Goal: Task Accomplishment & Management: Use online tool/utility

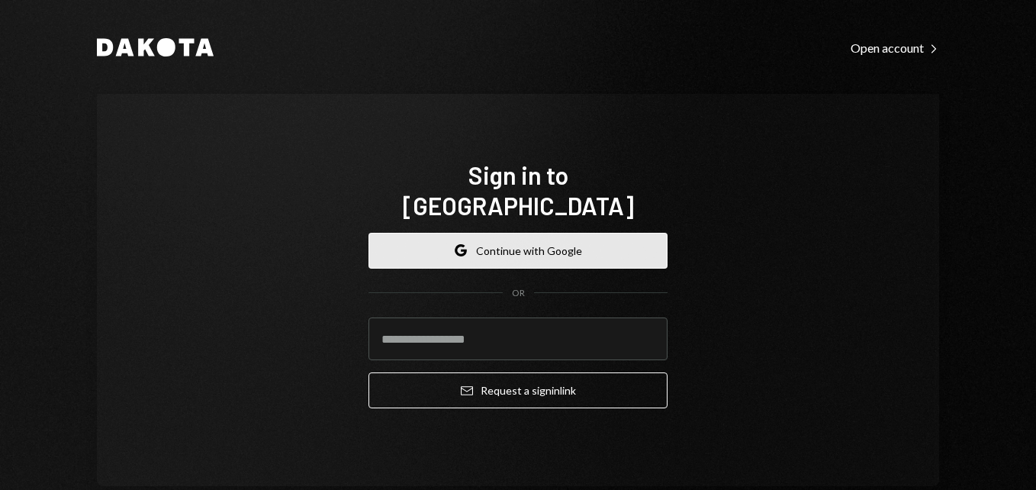
click at [576, 244] on button "Google Continue with Google" at bounding box center [518, 251] width 299 height 36
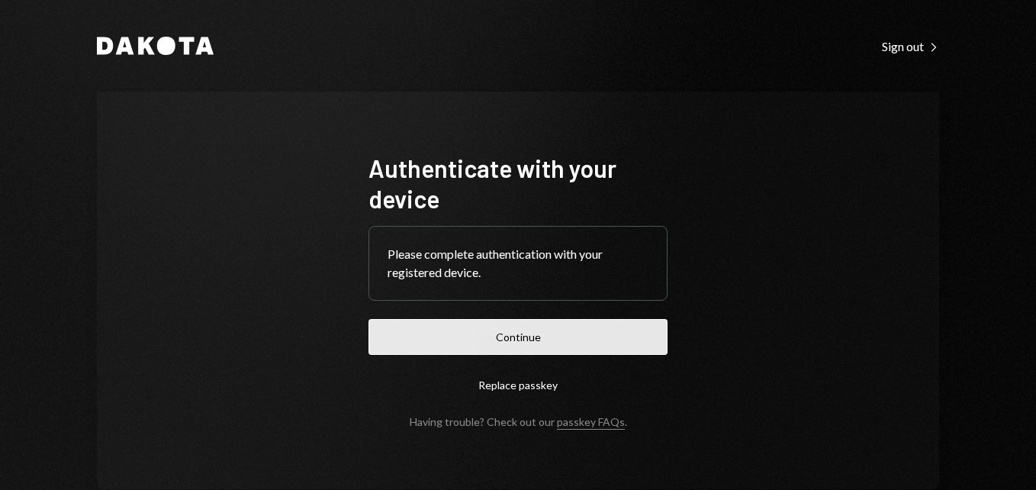
click at [540, 334] on button "Continue" at bounding box center [518, 337] width 299 height 36
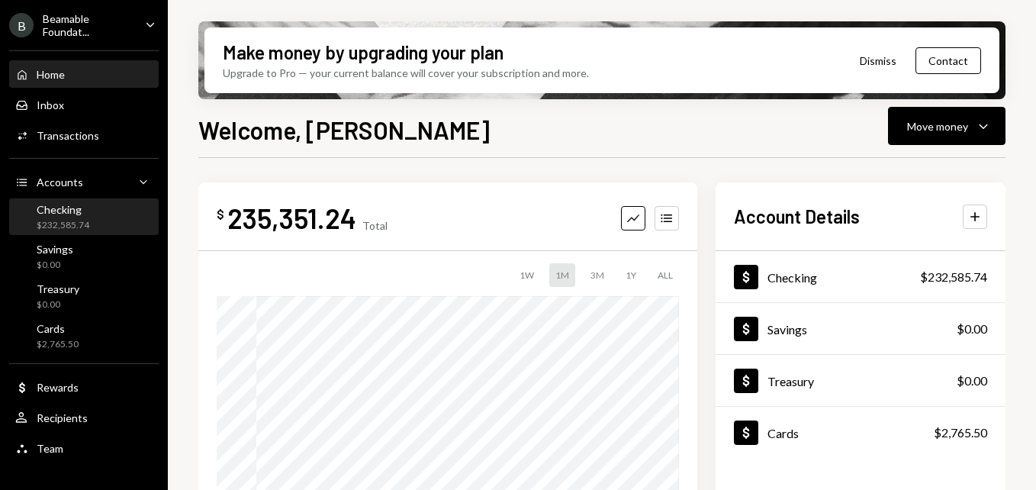
click at [92, 218] on div "Checking $232,585.74" at bounding box center [83, 217] width 137 height 29
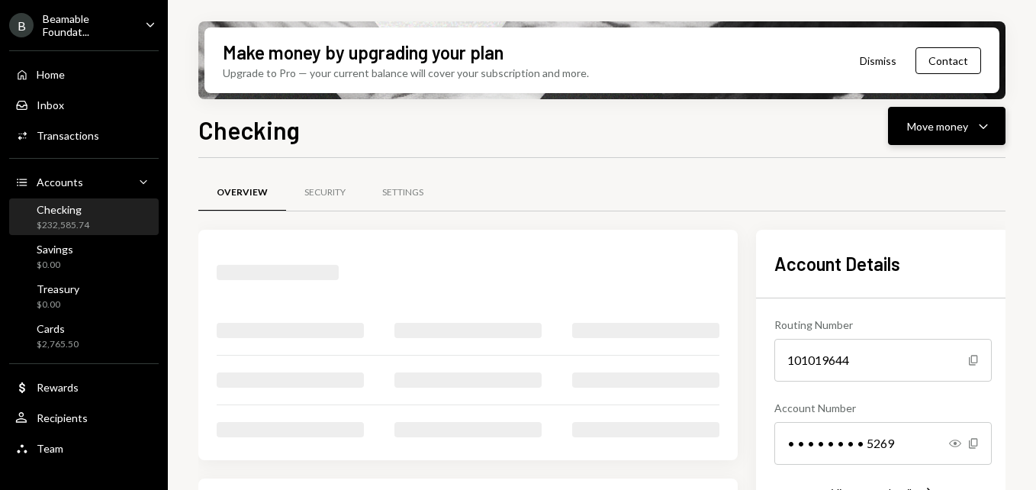
click at [1001, 127] on button "Move money Caret Down" at bounding box center [947, 126] width 118 height 38
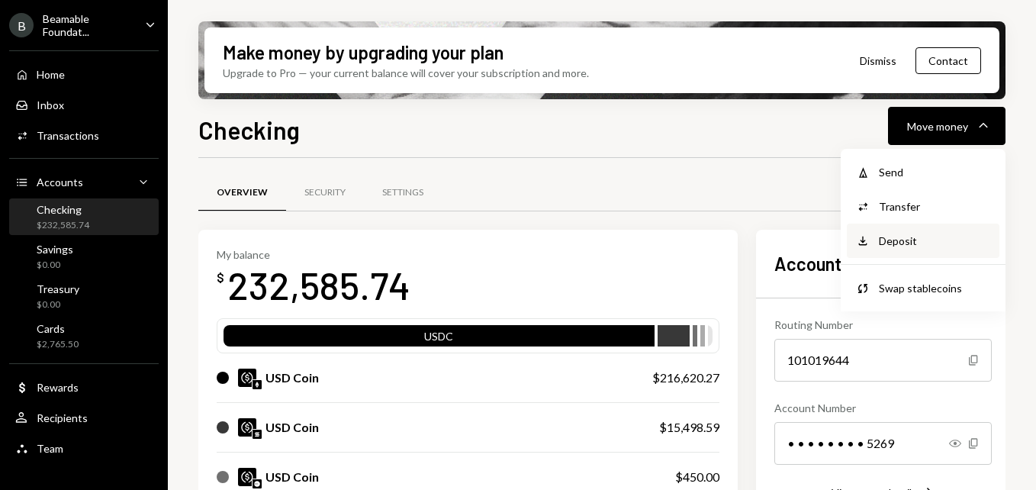
click at [942, 244] on div "Deposit" at bounding box center [934, 241] width 111 height 16
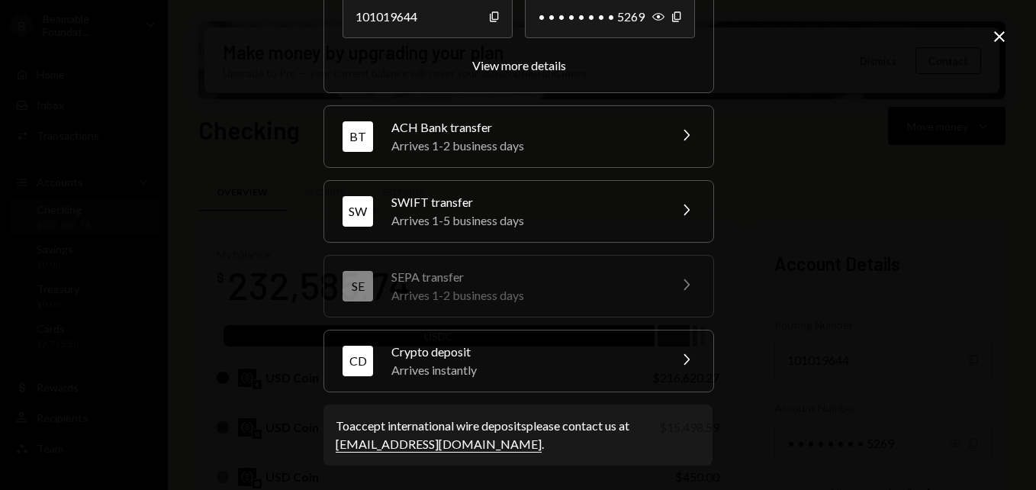
click at [647, 379] on div "CD Crypto deposit Arrives instantly Chevron Right" at bounding box center [518, 360] width 389 height 61
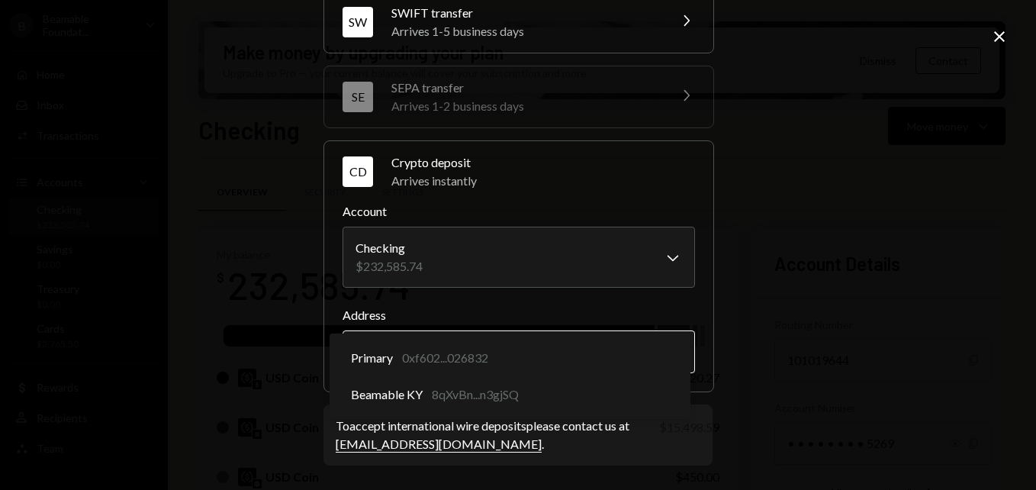
click at [609, 342] on body "B Beamable Foundat... Caret Down Home Home Inbox Inbox Activities Transactions …" at bounding box center [518, 245] width 1036 height 490
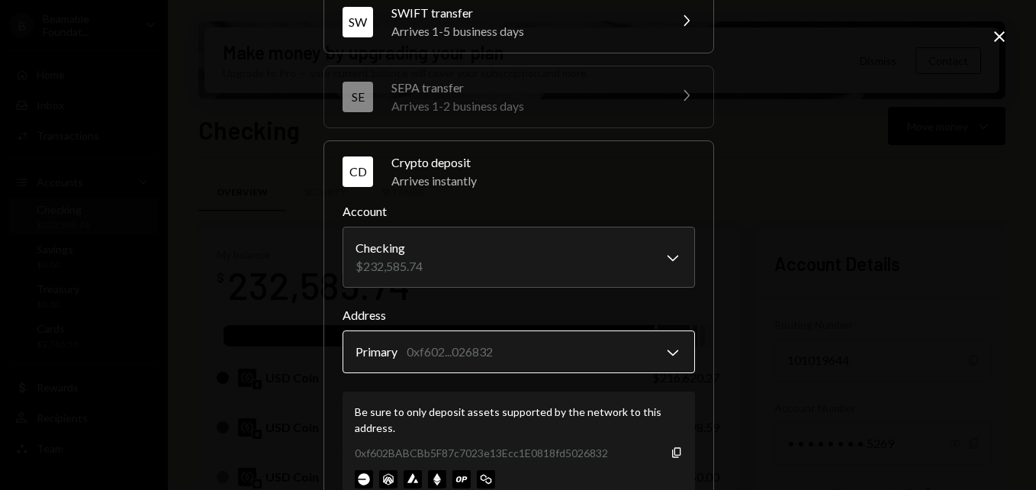
click at [555, 355] on body "B Beamable Foundat... Caret Down Home Home Inbox Inbox Activities Transactions …" at bounding box center [518, 245] width 1036 height 490
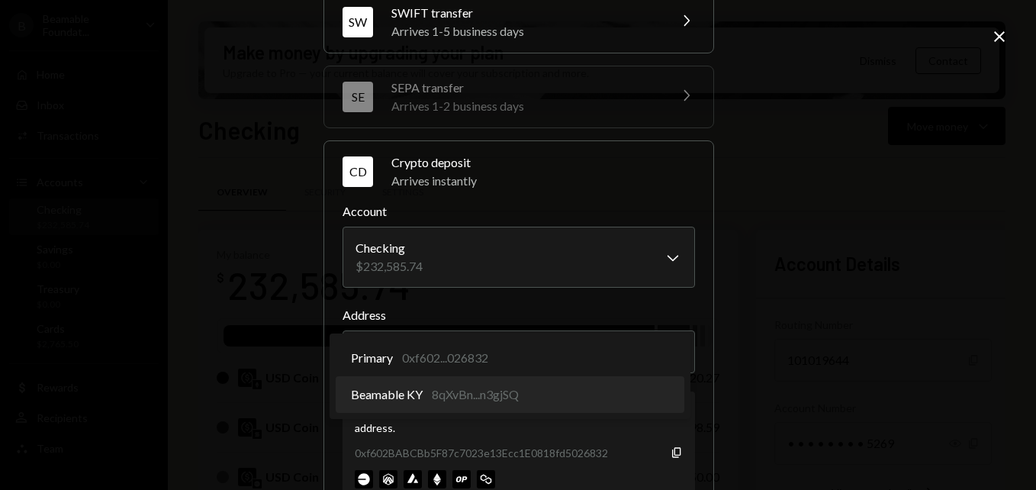
select select "**********"
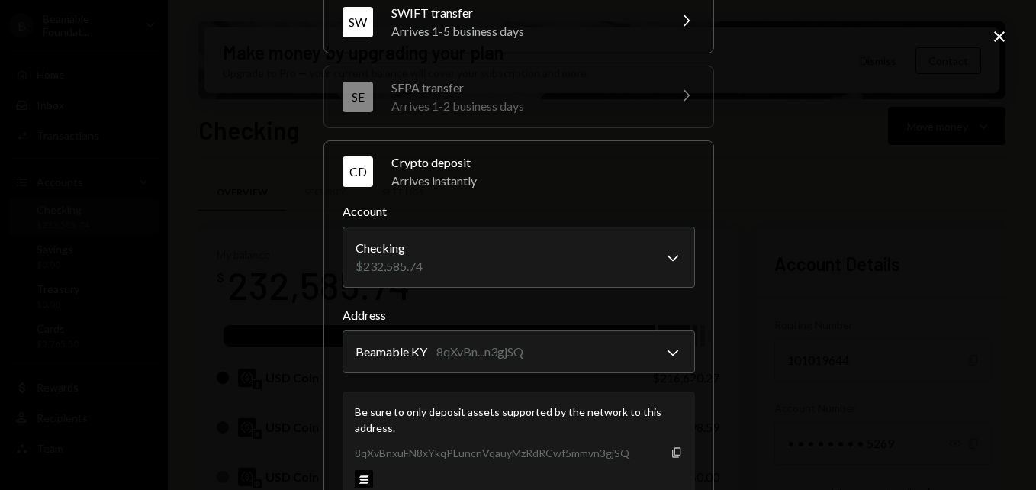
click at [675, 453] on icon "button" at bounding box center [676, 452] width 8 height 10
drag, startPoint x: 1005, startPoint y: 34, endPoint x: 962, endPoint y: 66, distance: 53.4
click at [1005, 34] on icon "Close" at bounding box center [1000, 36] width 18 height 18
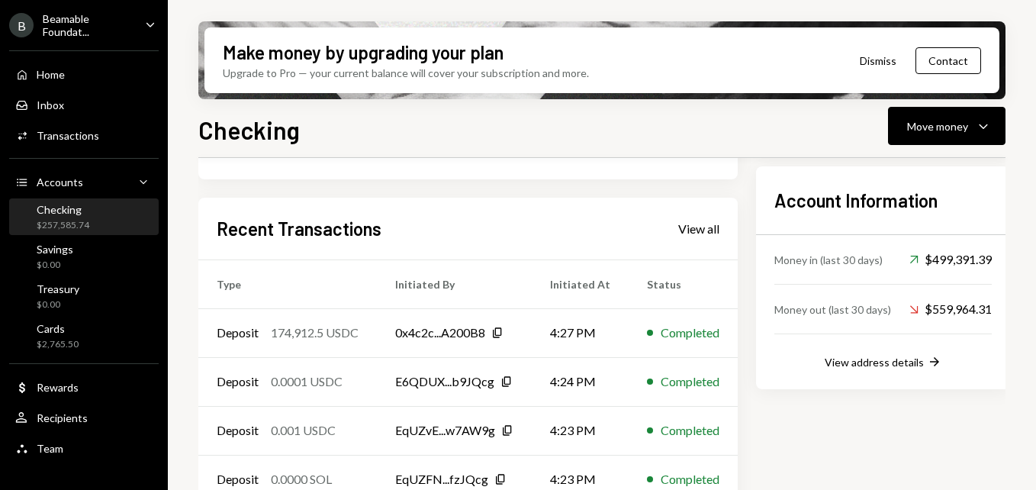
scroll to position [427, 0]
click at [697, 236] on div "View all" at bounding box center [699, 229] width 41 height 15
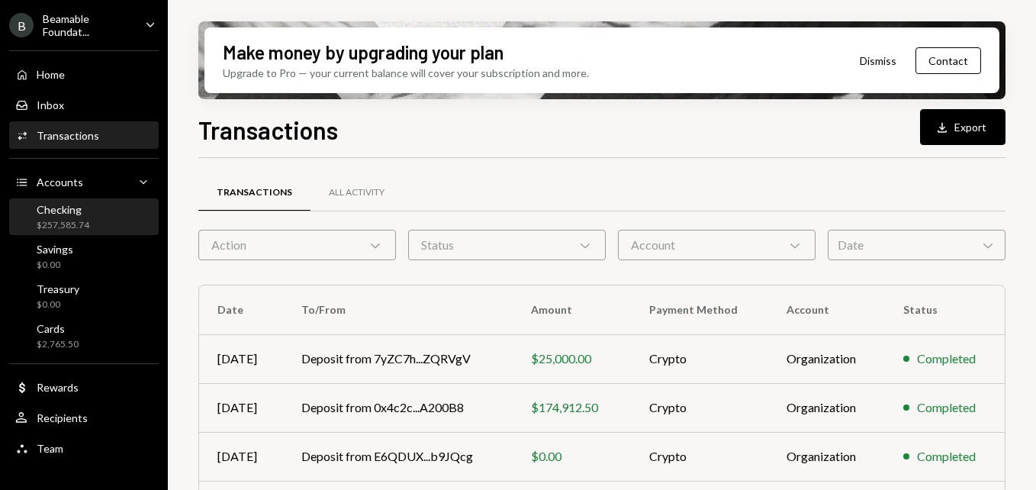
click at [89, 213] on div "Checking $257,585.74" at bounding box center [83, 217] width 137 height 29
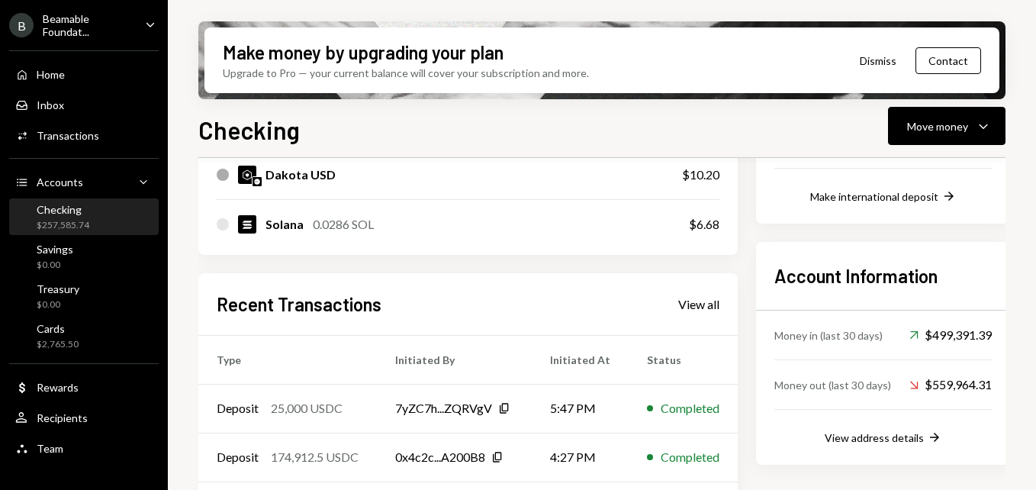
scroll to position [350, 0]
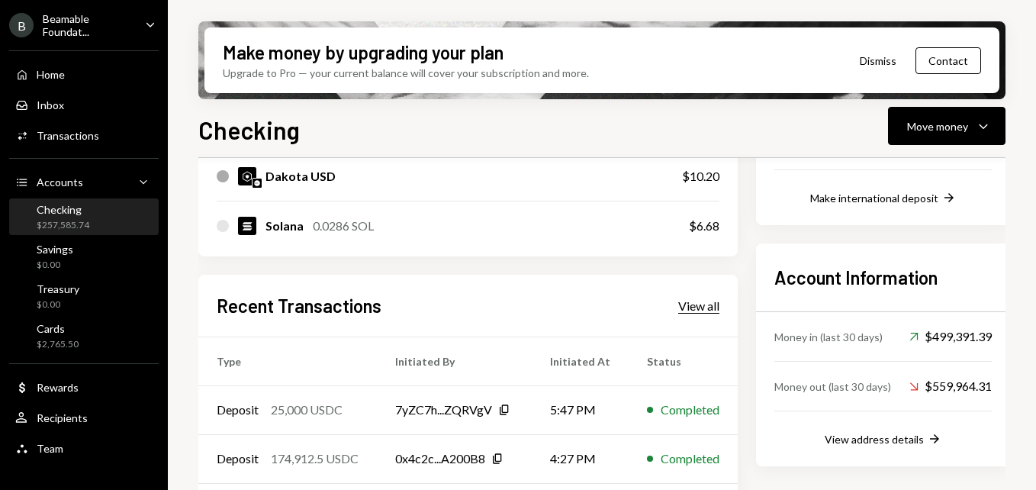
click at [691, 310] on div "View all" at bounding box center [699, 305] width 41 height 15
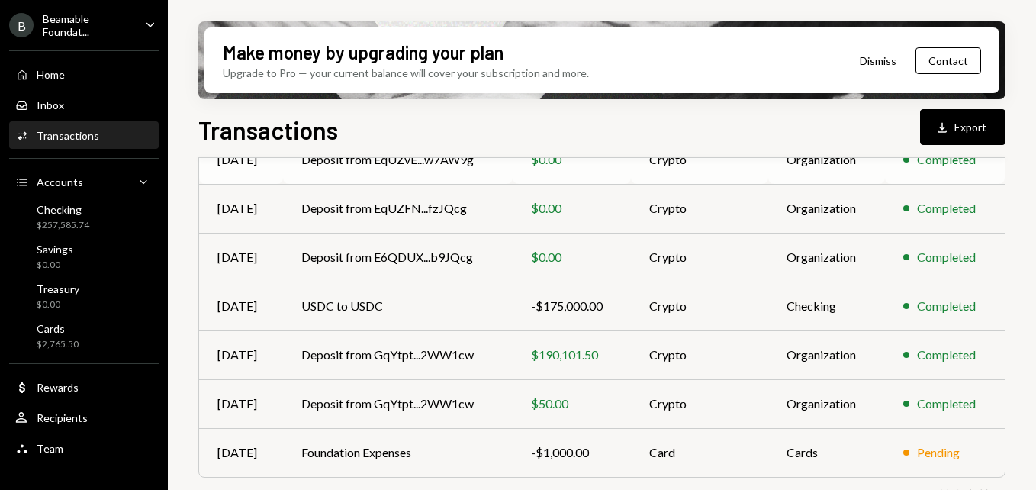
scroll to position [379, 0]
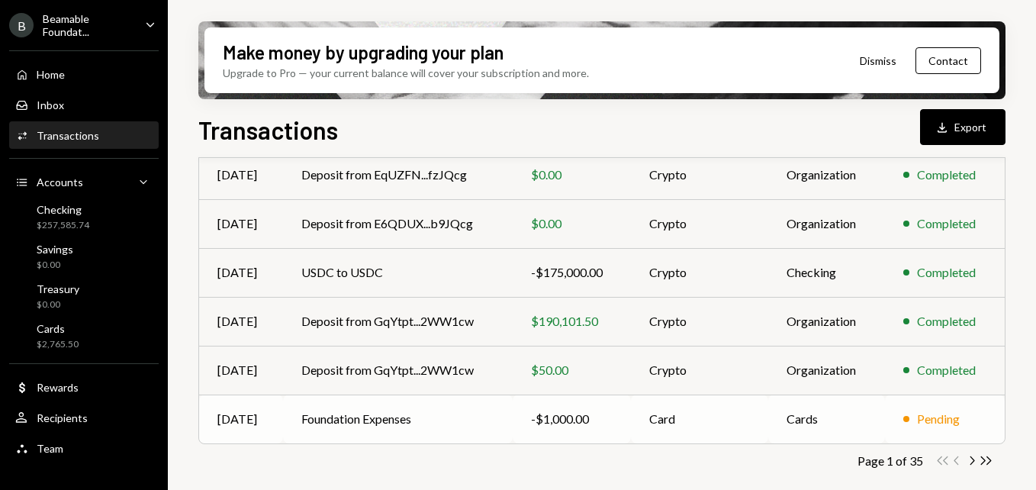
click at [479, 416] on td "Foundation Expenses" at bounding box center [398, 419] width 230 height 49
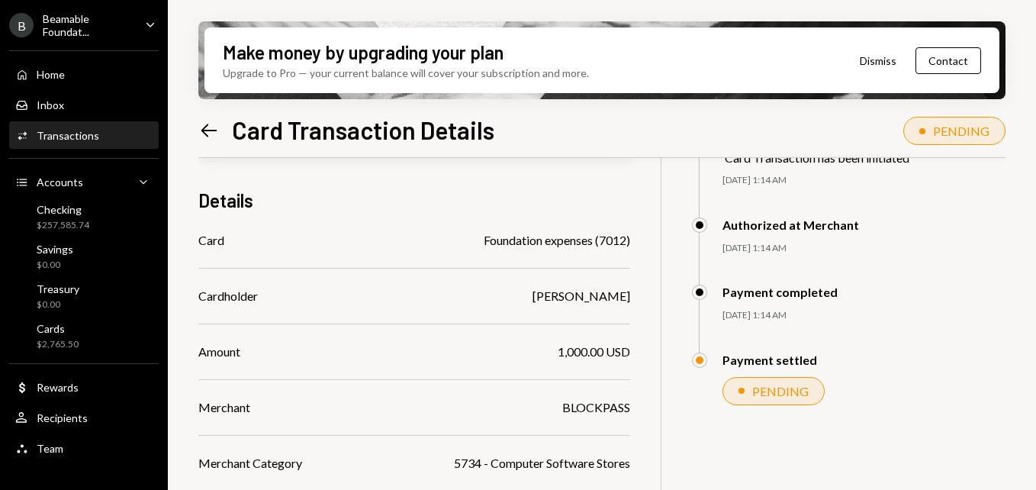
scroll to position [122, 0]
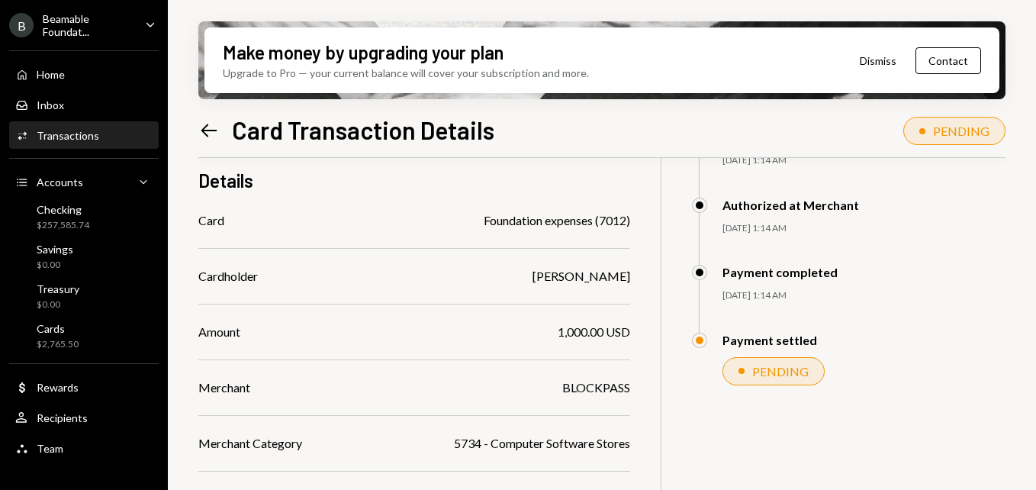
click at [208, 123] on icon "Left Arrow" at bounding box center [208, 130] width 21 height 21
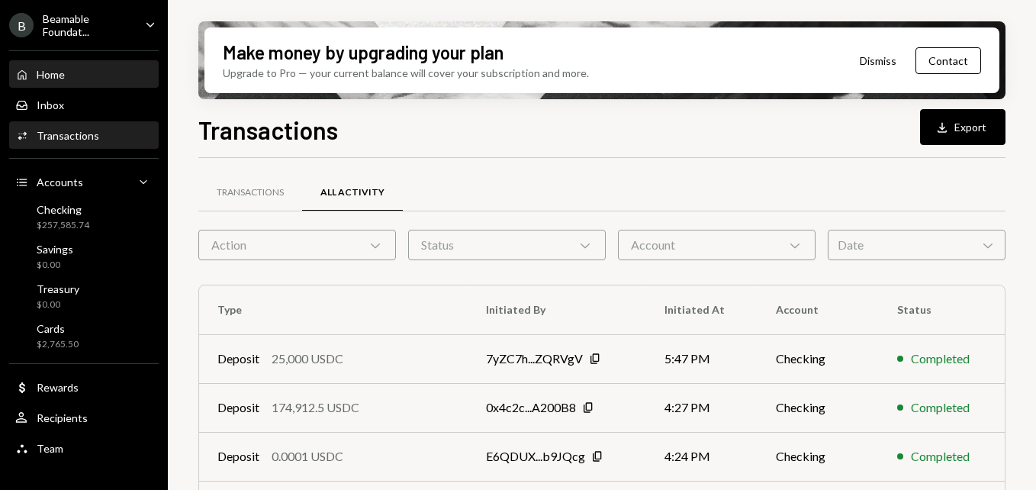
click at [85, 83] on div "Home Home" at bounding box center [83, 75] width 137 height 26
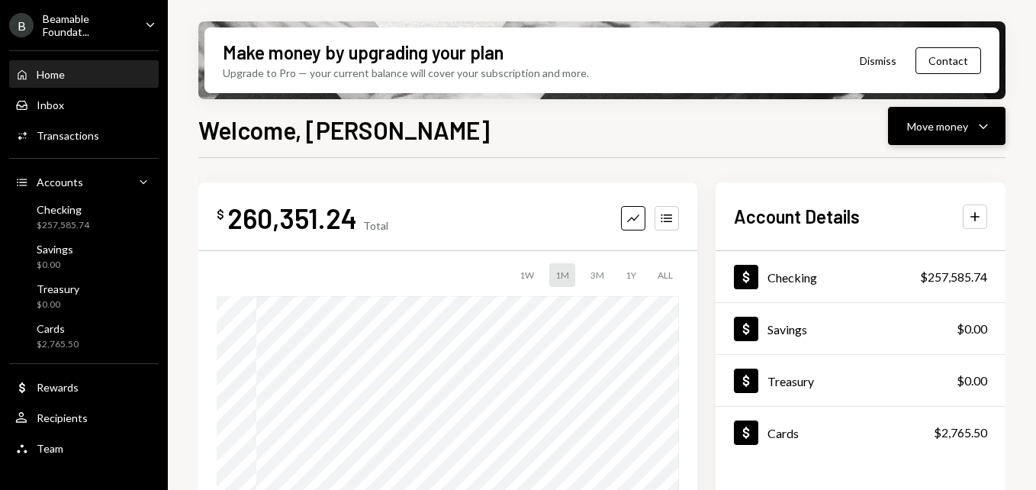
click at [923, 121] on div "Move money" at bounding box center [937, 126] width 61 height 16
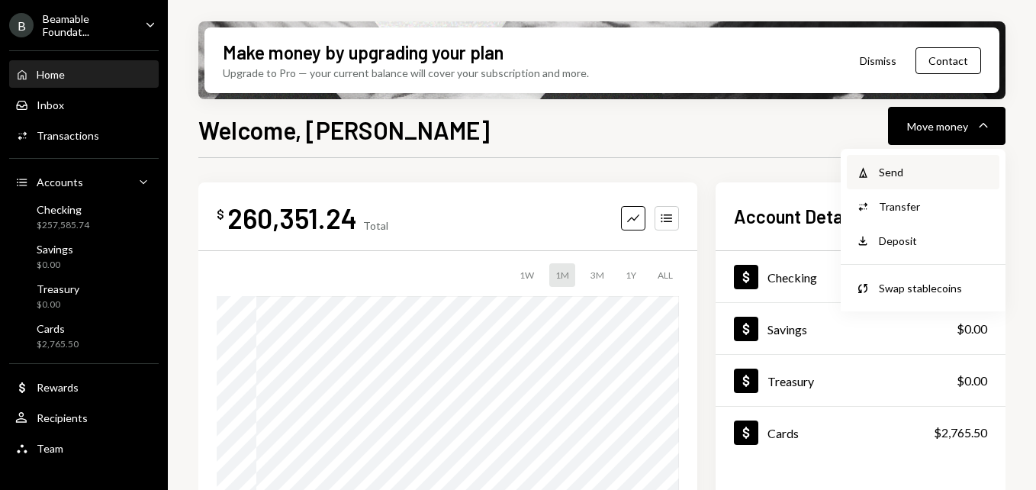
click at [913, 160] on div "Withdraw Send" at bounding box center [923, 172] width 153 height 34
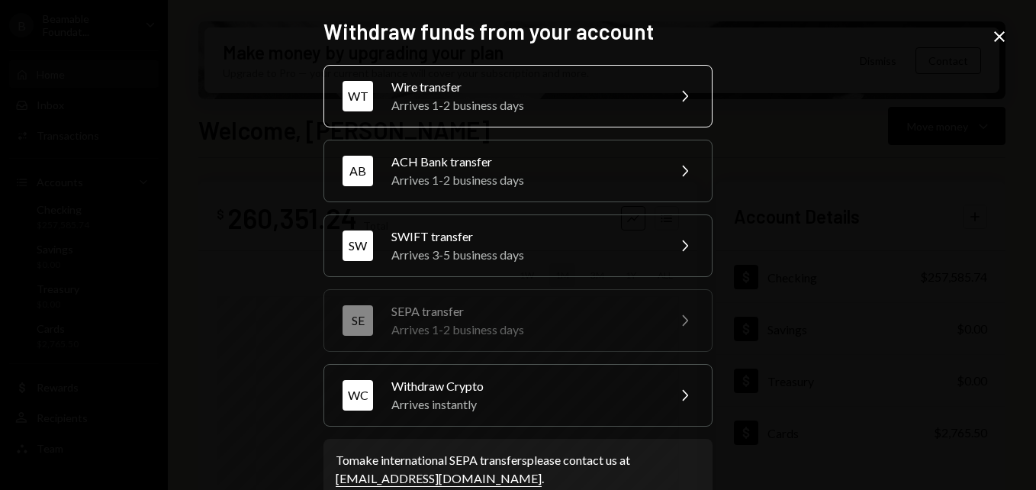
click at [502, 114] on div "Arrives 1-2 business days" at bounding box center [525, 105] width 266 height 18
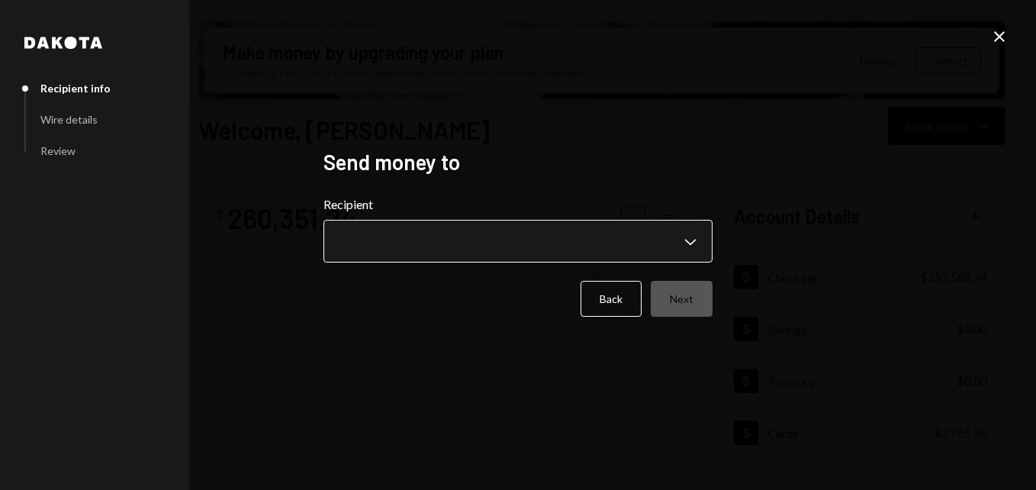
click at [463, 235] on body "B Beamable Foundat... Caret Down Home Home Inbox Inbox Activities Transactions …" at bounding box center [518, 245] width 1036 height 490
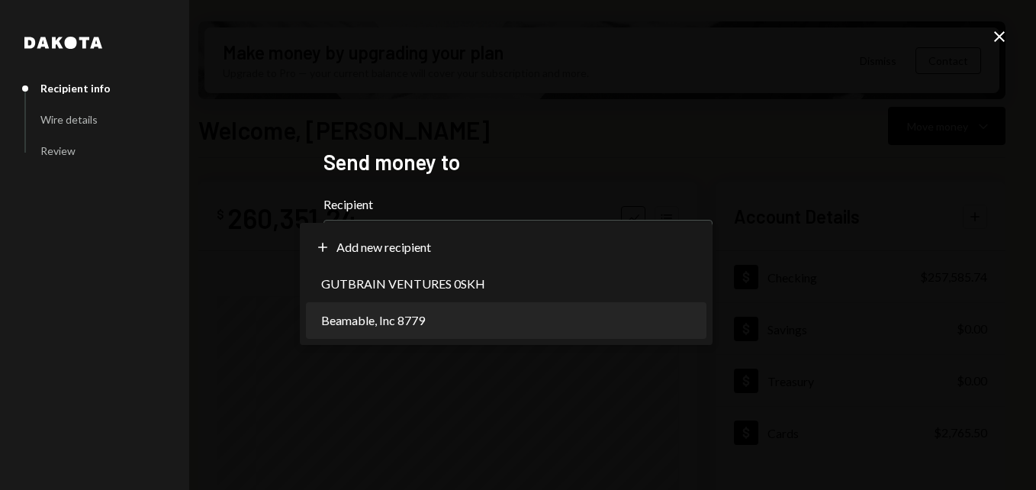
select select "**********"
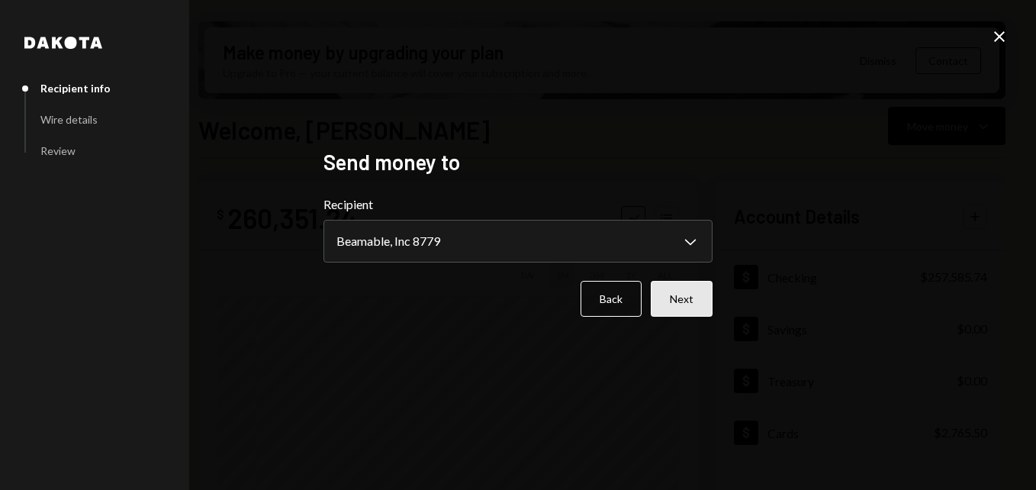
click at [686, 305] on button "Next" at bounding box center [682, 299] width 62 height 36
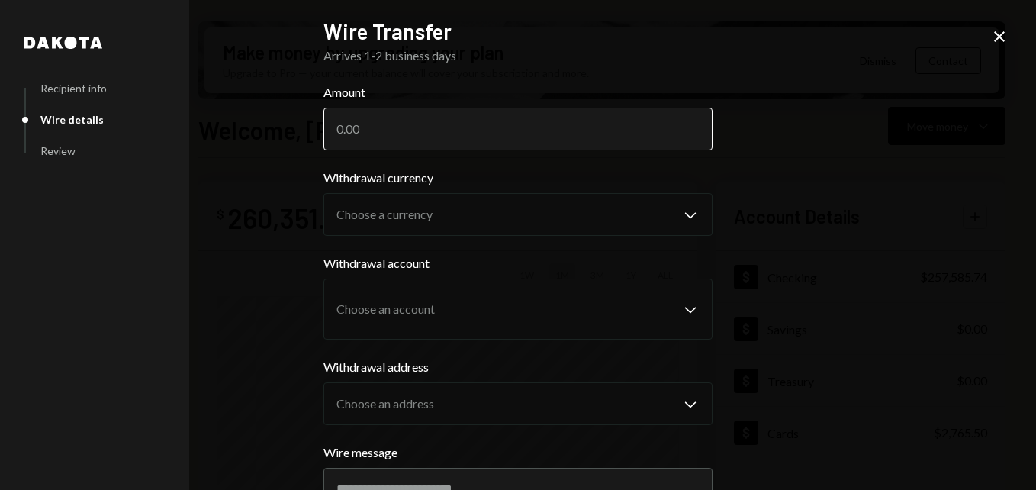
click at [411, 128] on input "Amount" at bounding box center [518, 129] width 389 height 43
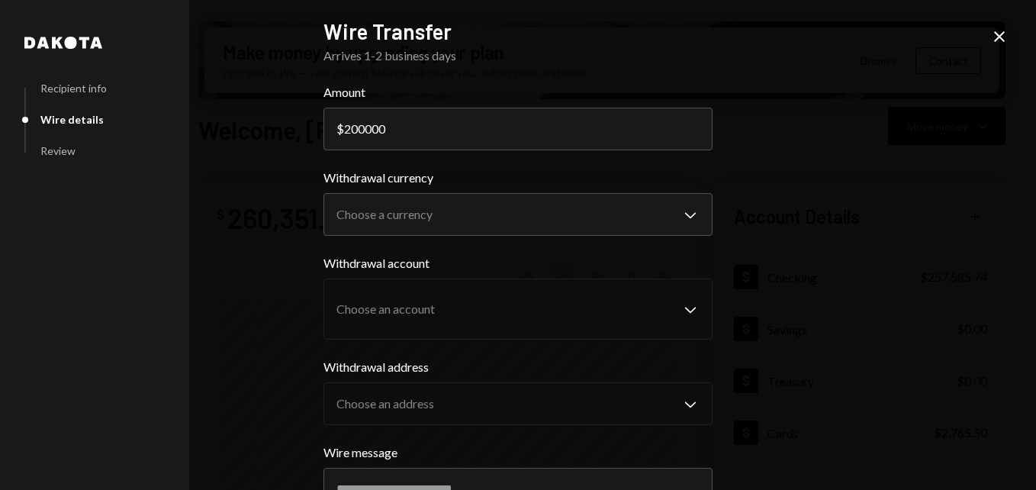
type input "200000"
click at [836, 140] on div "**********" at bounding box center [518, 245] width 1036 height 490
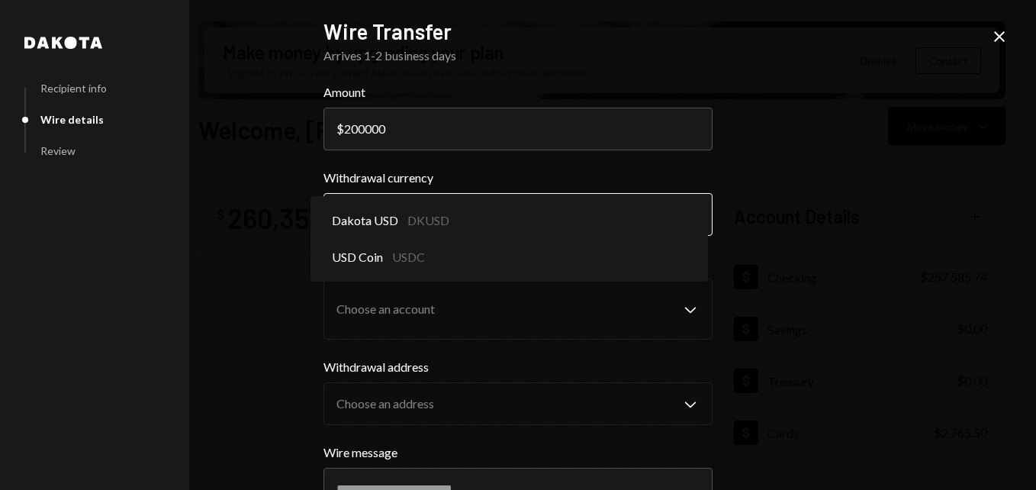
click at [559, 218] on body "B Beamable Foundat... Caret Down Home Home Inbox Inbox Activities Transactions …" at bounding box center [518, 245] width 1036 height 490
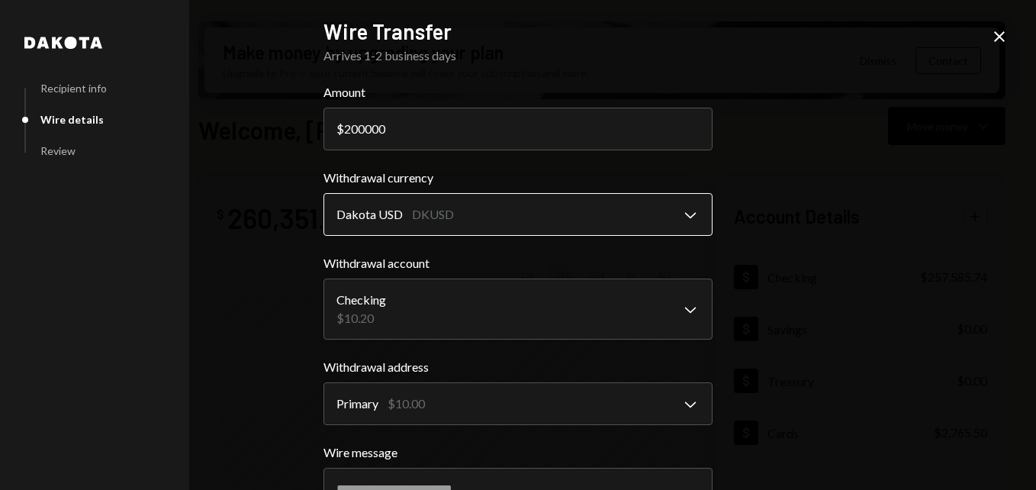
click at [551, 212] on body "B Beamable Foundat... Caret Down Home Home Inbox Inbox Activities Transactions …" at bounding box center [518, 245] width 1036 height 490
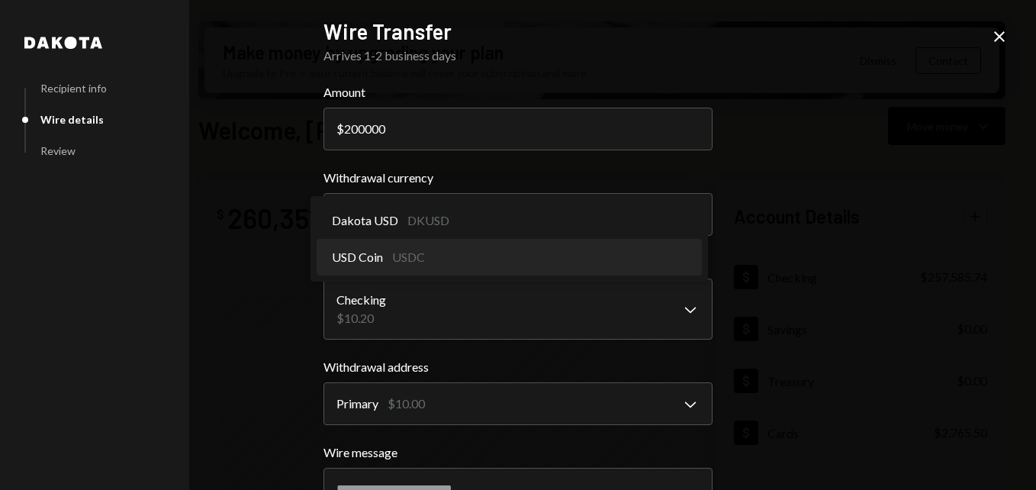
select select "****"
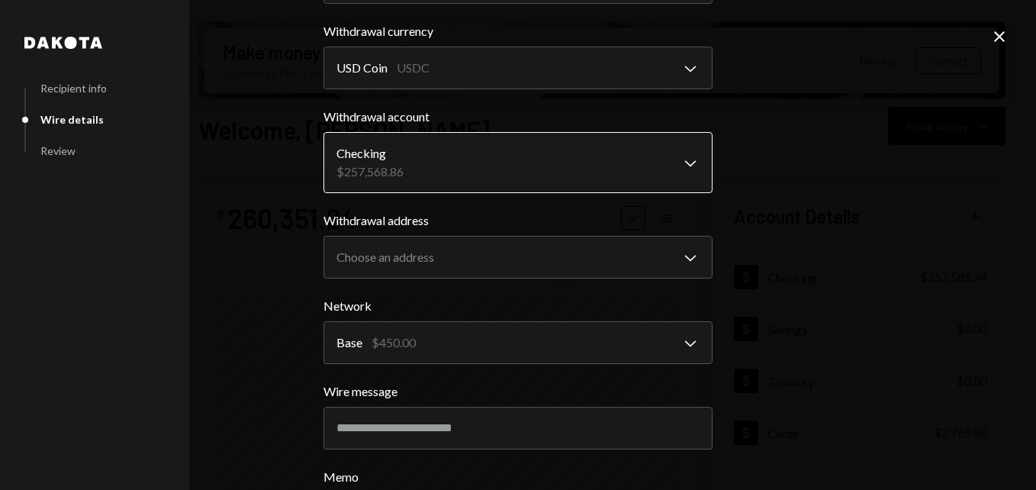
scroll to position [153, 0]
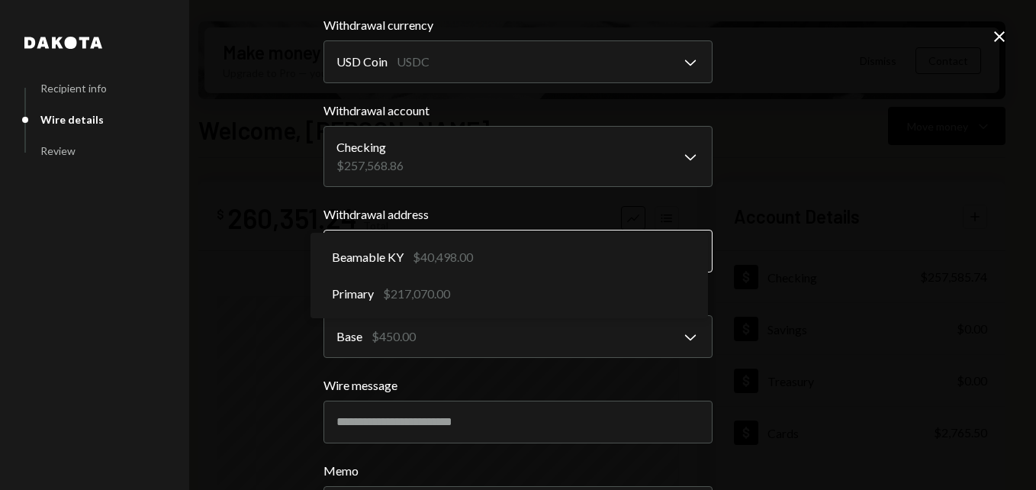
click at [501, 250] on body "B Beamable Foundat... Caret Down Home Home Inbox Inbox Activities Transactions …" at bounding box center [518, 245] width 1036 height 490
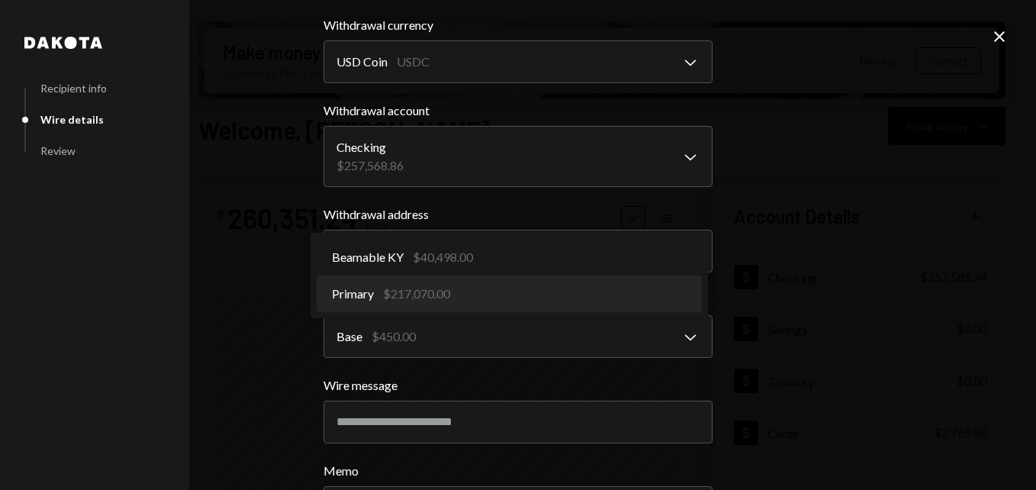
select select "**********"
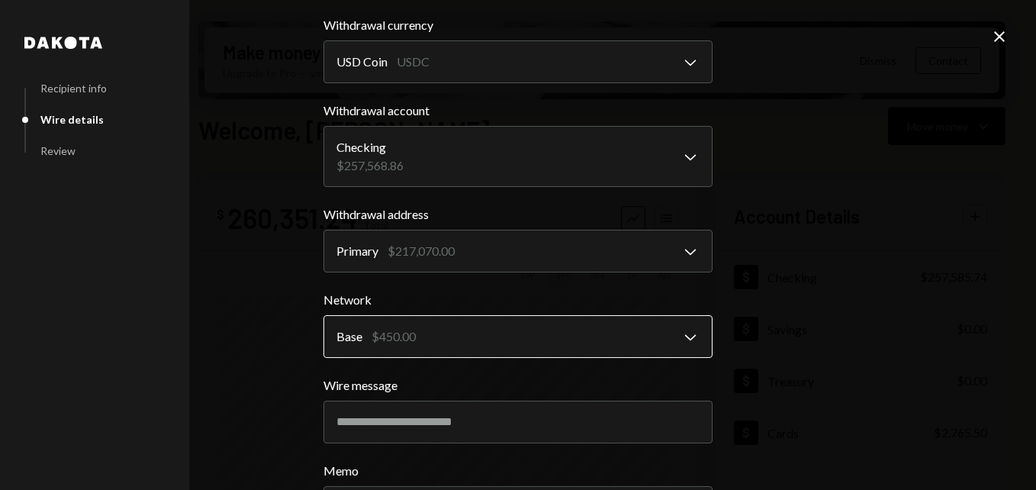
click at [458, 333] on body "B Beamable Foundat... Caret Down Home Home Inbox Inbox Activities Transactions …" at bounding box center [518, 245] width 1036 height 490
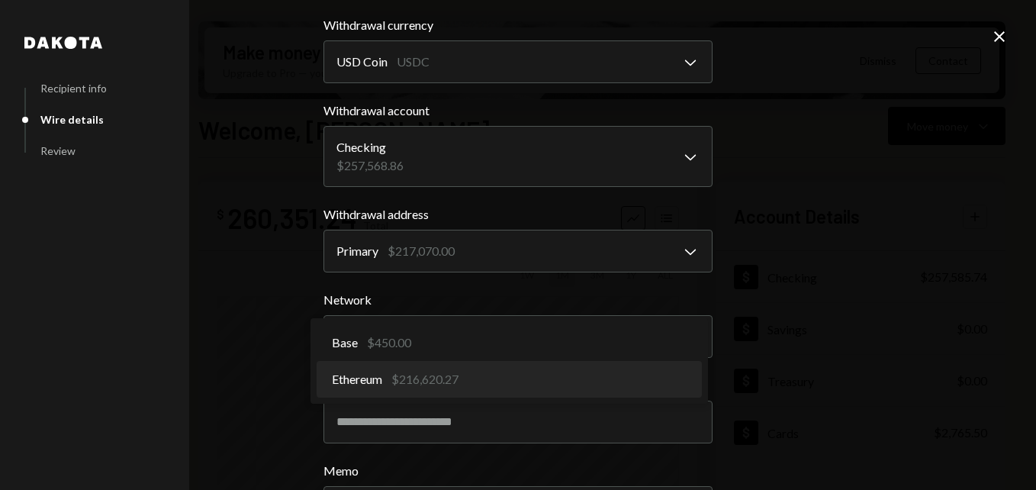
select select "**********"
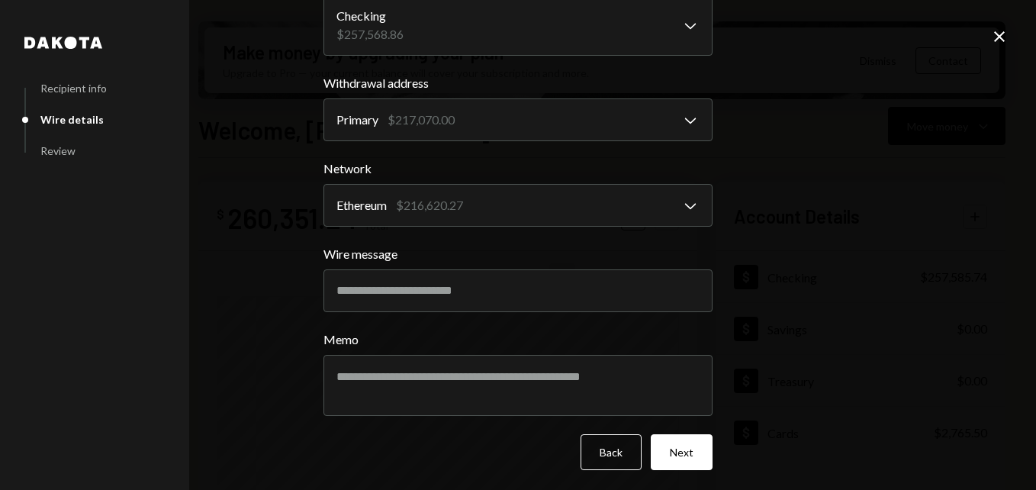
scroll to position [288, 0]
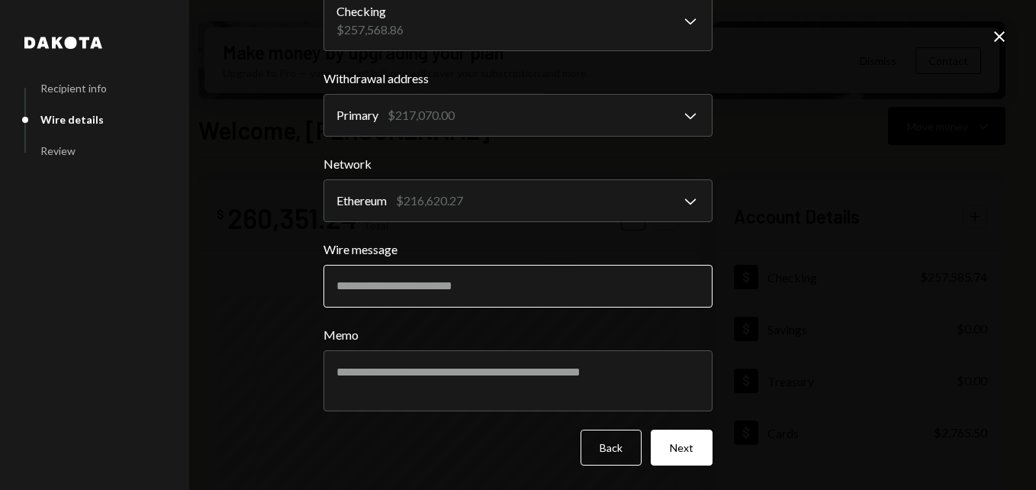
click at [400, 284] on input "Wire message" at bounding box center [518, 286] width 389 height 43
click at [437, 288] on input "Wire message" at bounding box center [518, 286] width 389 height 43
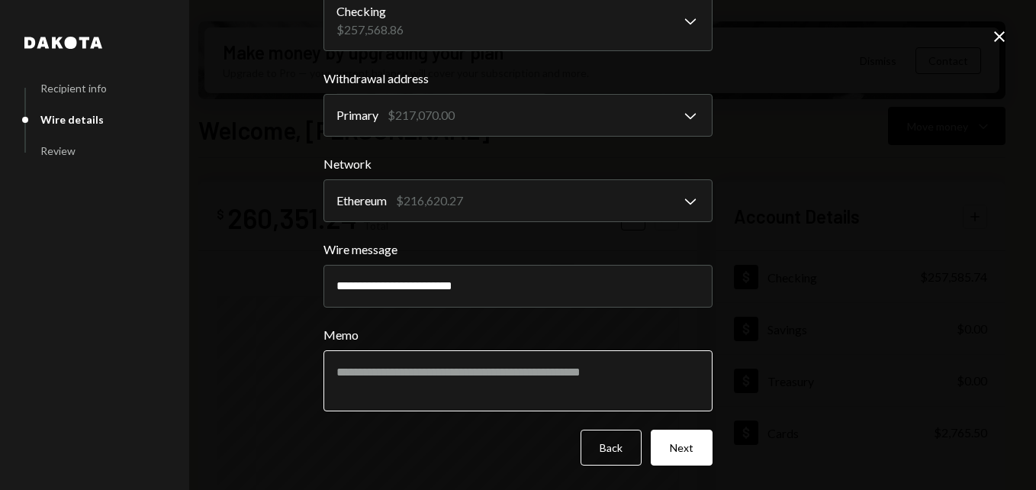
type input "**********"
click at [427, 365] on textarea "Memo" at bounding box center [518, 380] width 389 height 61
type textarea "*"
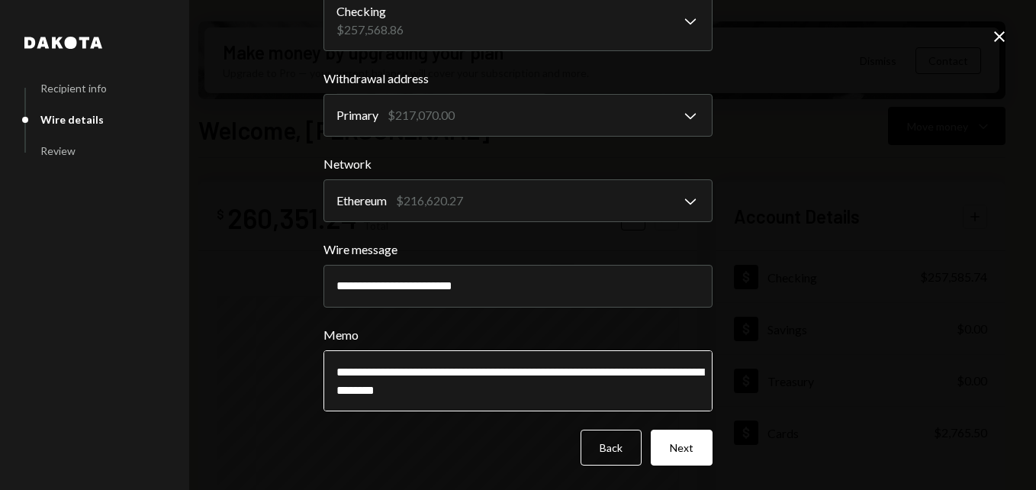
type textarea "**********"
click at [701, 440] on button "Next" at bounding box center [682, 448] width 62 height 36
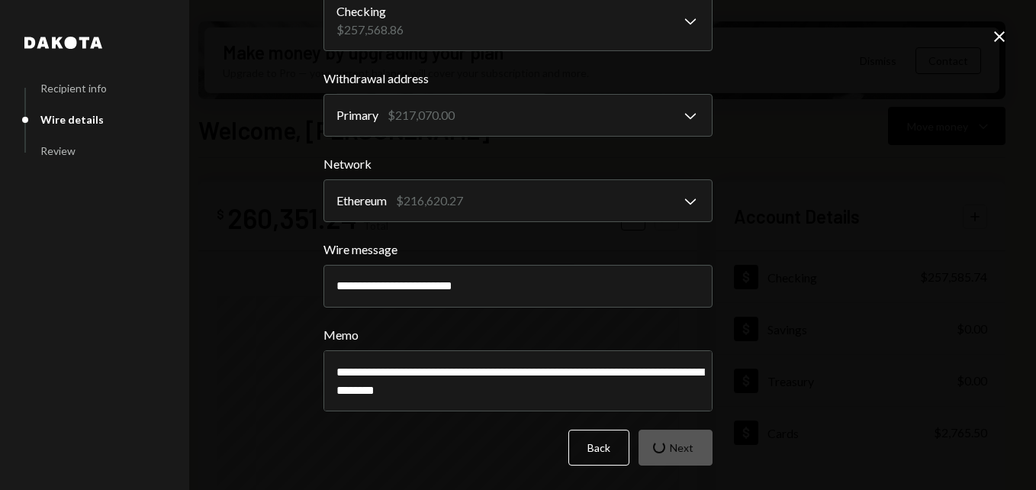
scroll to position [98, 0]
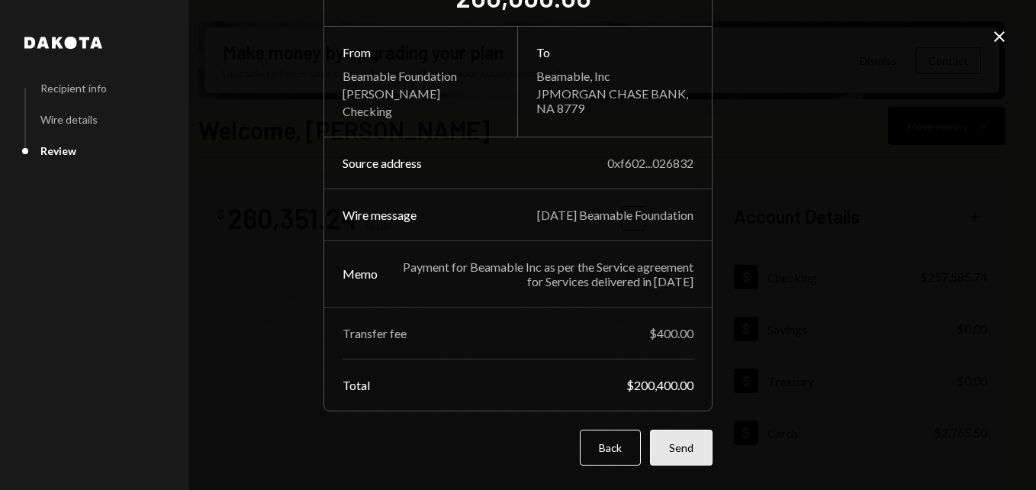
click at [679, 452] on button "Send" at bounding box center [681, 448] width 63 height 36
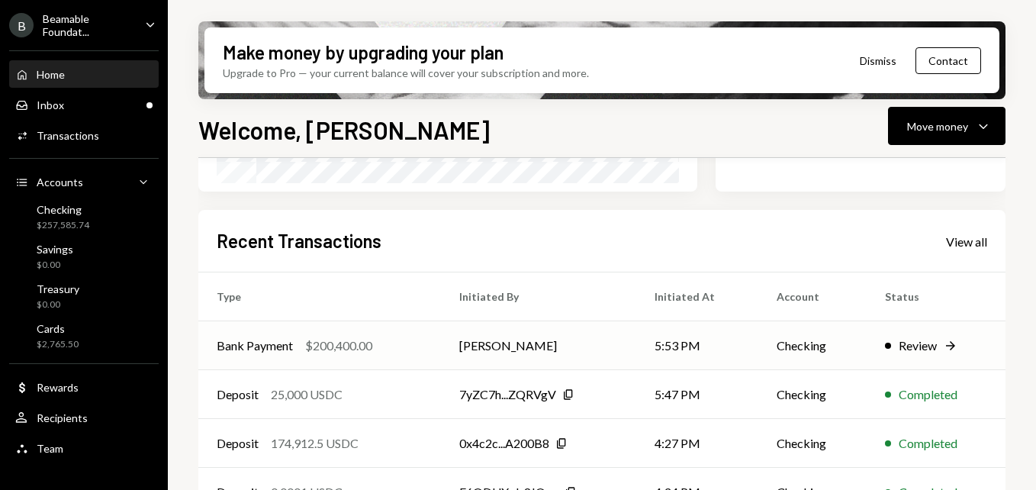
scroll to position [382, 0]
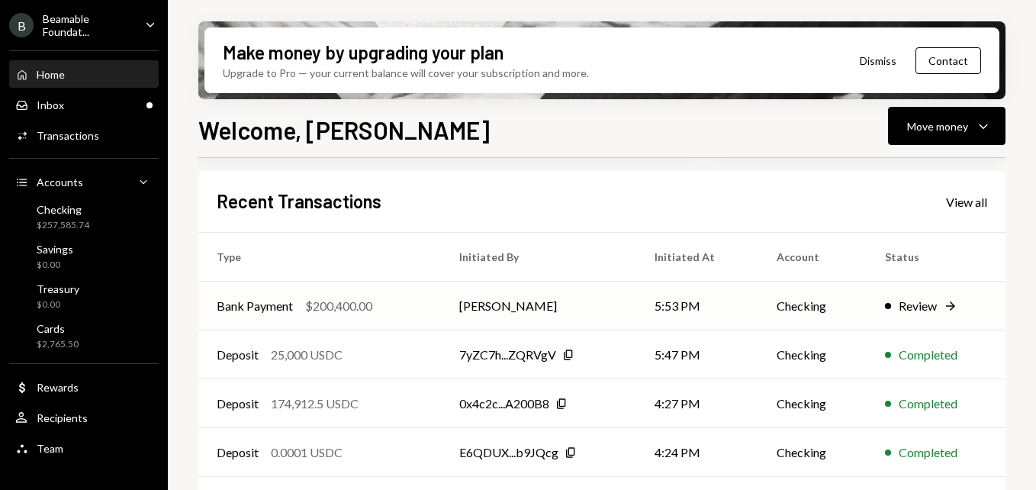
click at [811, 303] on td "Checking" at bounding box center [813, 306] width 108 height 49
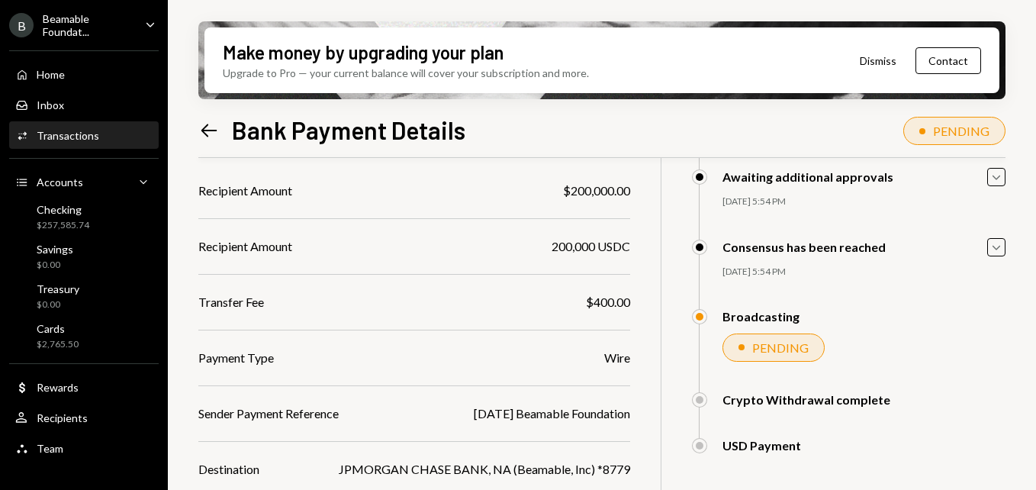
scroll to position [216, 0]
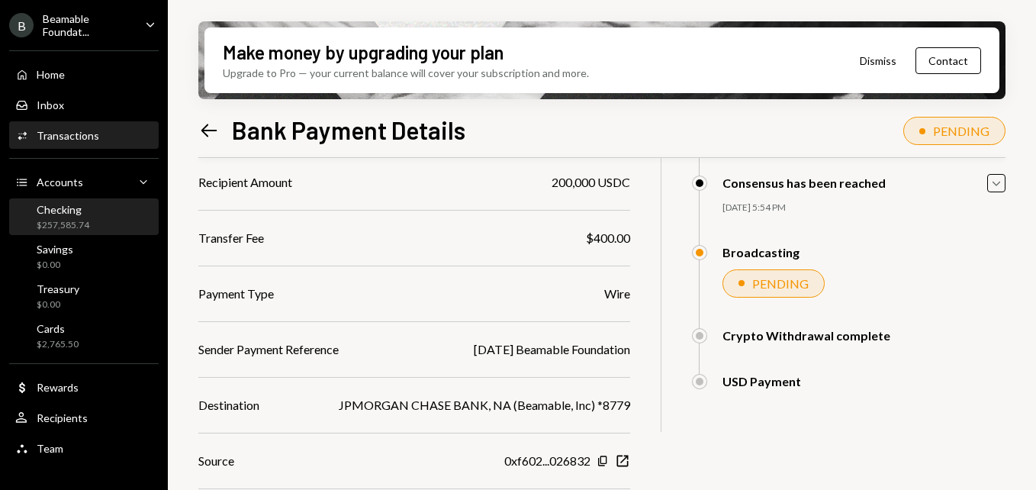
click at [79, 226] on div "$257,585.74" at bounding box center [63, 225] width 53 height 13
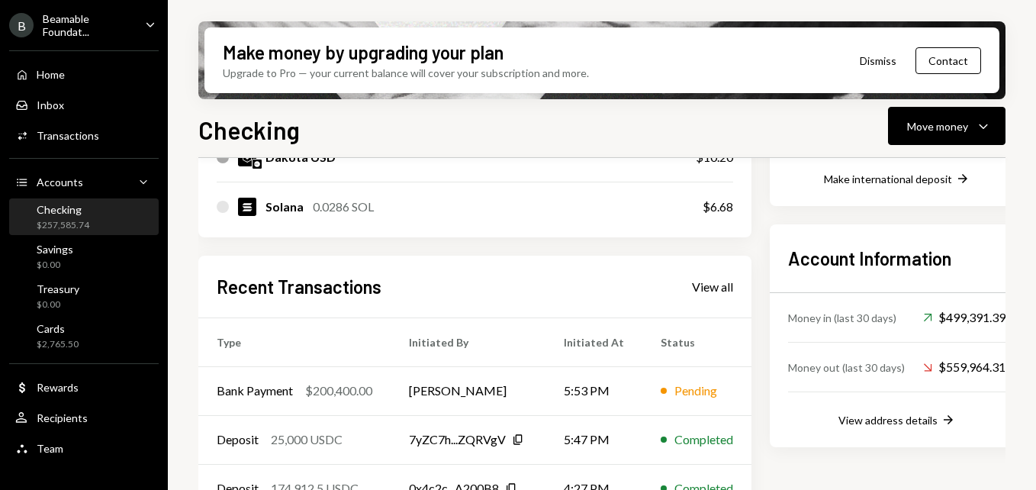
scroll to position [458, 0]
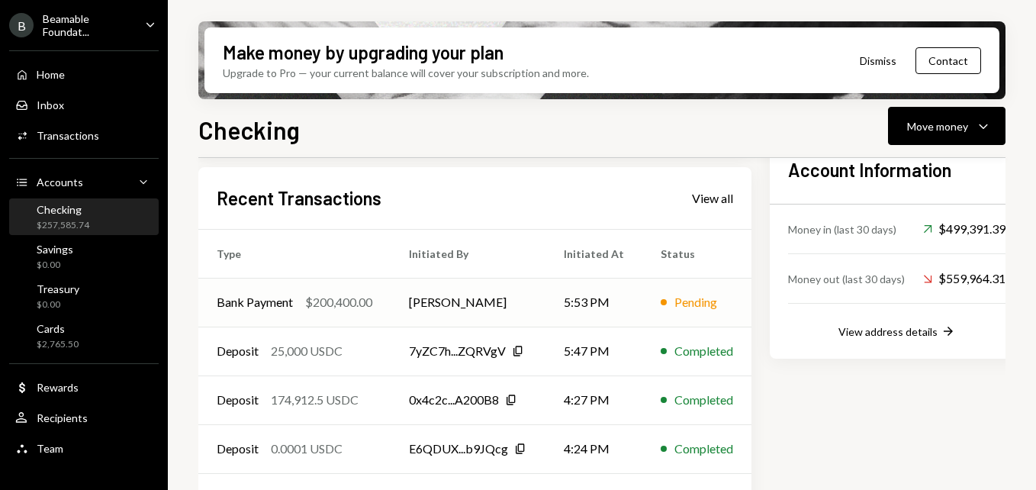
click at [637, 314] on td "5:53 PM" at bounding box center [594, 302] width 97 height 49
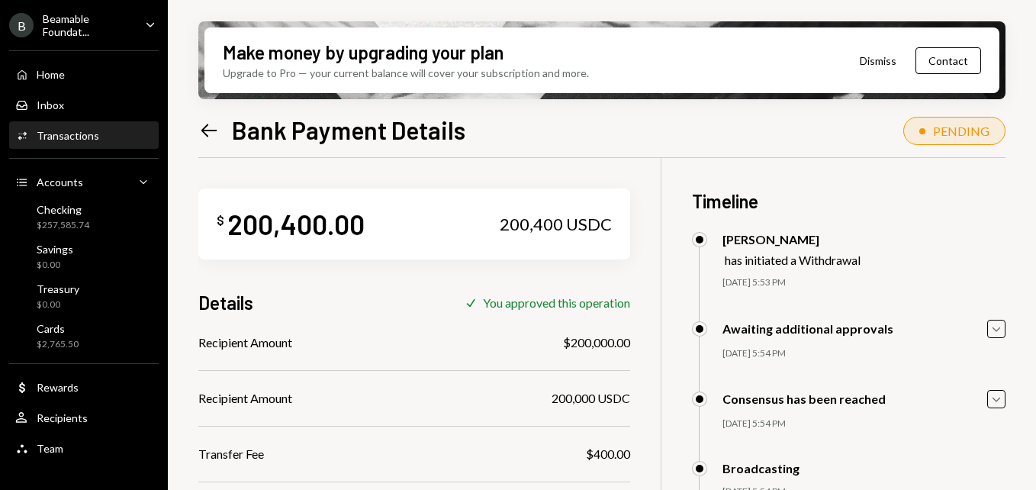
click at [208, 132] on icon "Left Arrow" at bounding box center [208, 130] width 21 height 21
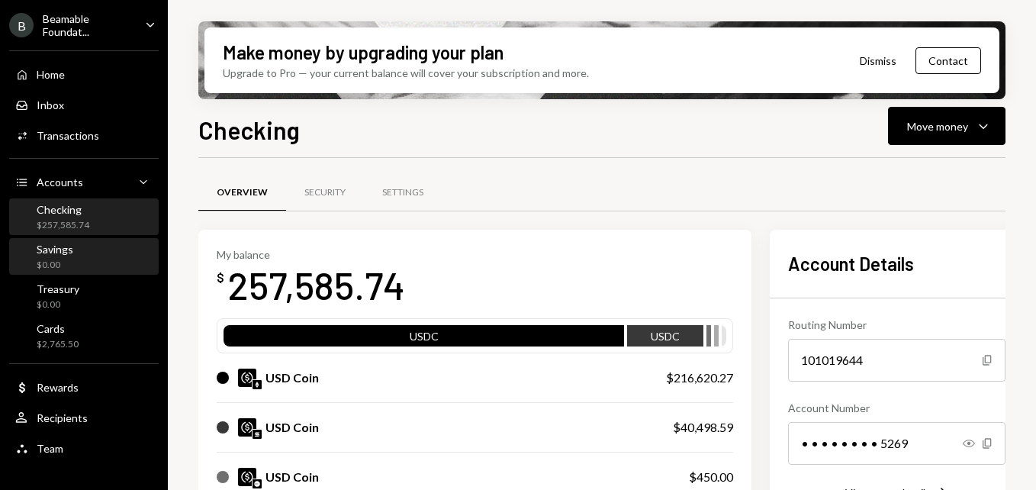
click at [91, 257] on div "Savings $0.00" at bounding box center [83, 257] width 137 height 29
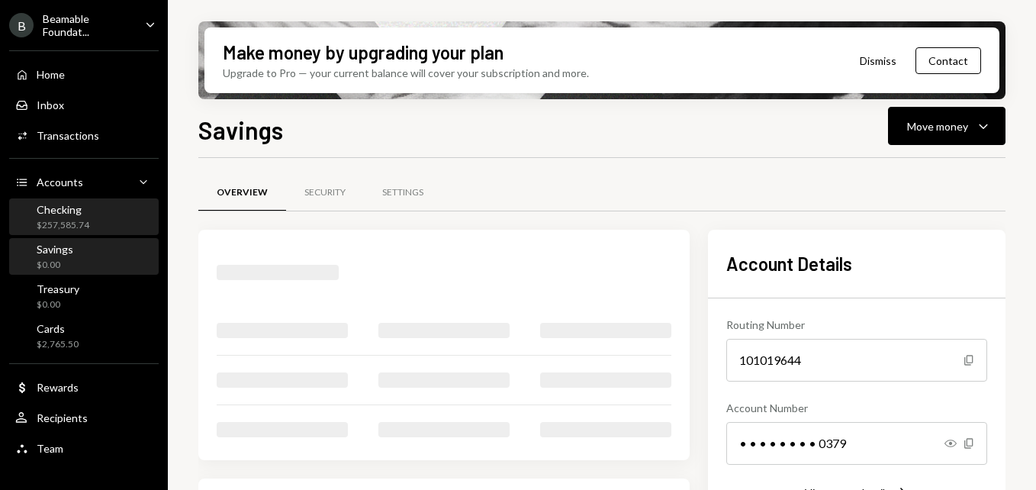
click at [85, 221] on div "$257,585.74" at bounding box center [63, 225] width 53 height 13
